Goal: Find contact information: Find contact information

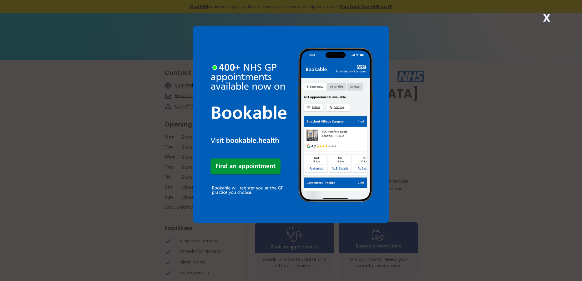
click at [550, 20] on strong "X" at bounding box center [547, 17] width 8 height 15
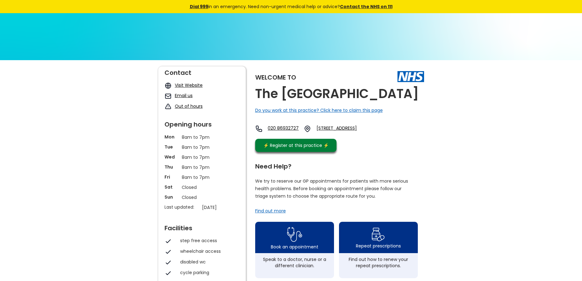
click at [354, 132] on link "[STREET_ADDRESS]" at bounding box center [348, 129] width 62 height 8
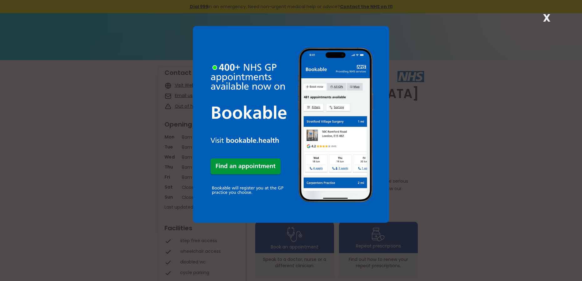
click at [544, 18] on strong "X" at bounding box center [547, 17] width 8 height 15
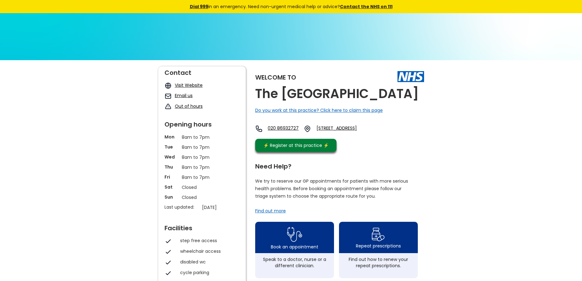
click at [194, 85] on link "Visit Website" at bounding box center [189, 85] width 28 height 6
